Goal: Task Accomplishment & Management: Manage account settings

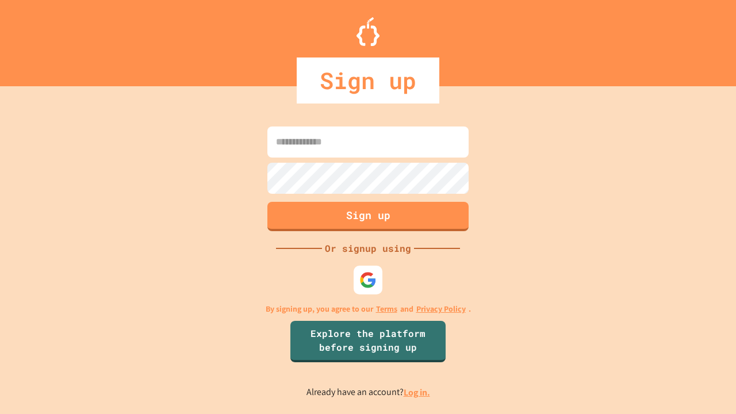
click at [418, 392] on link "Log in." at bounding box center [417, 393] width 26 height 12
